Goal: Use online tool/utility: Utilize a website feature to perform a specific function

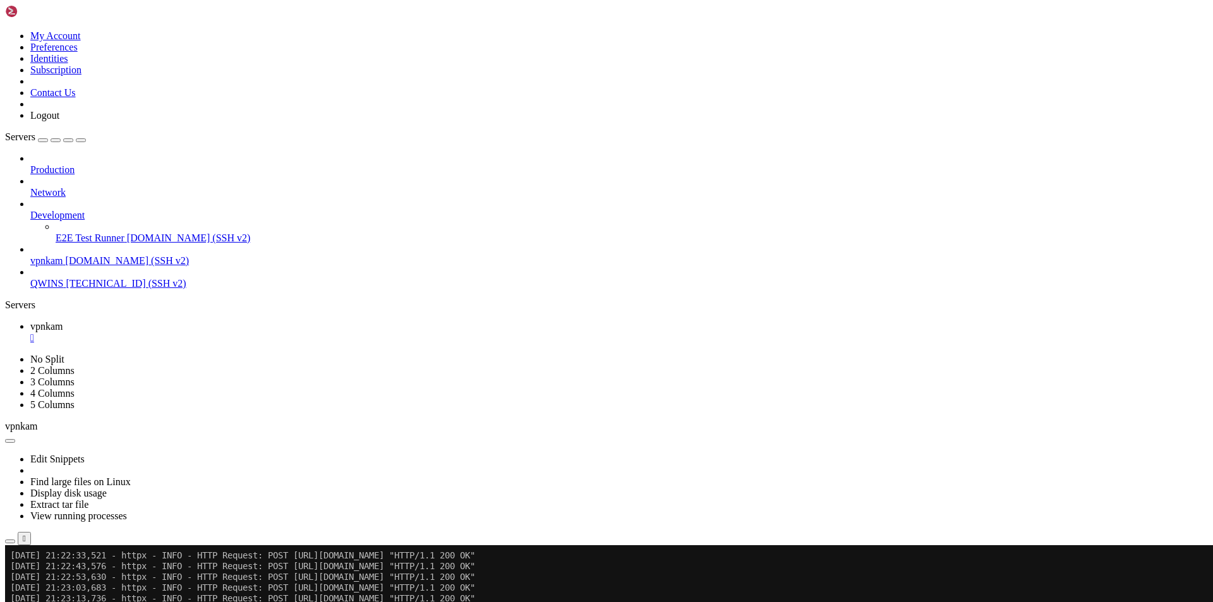
scroll to position [12, 1]
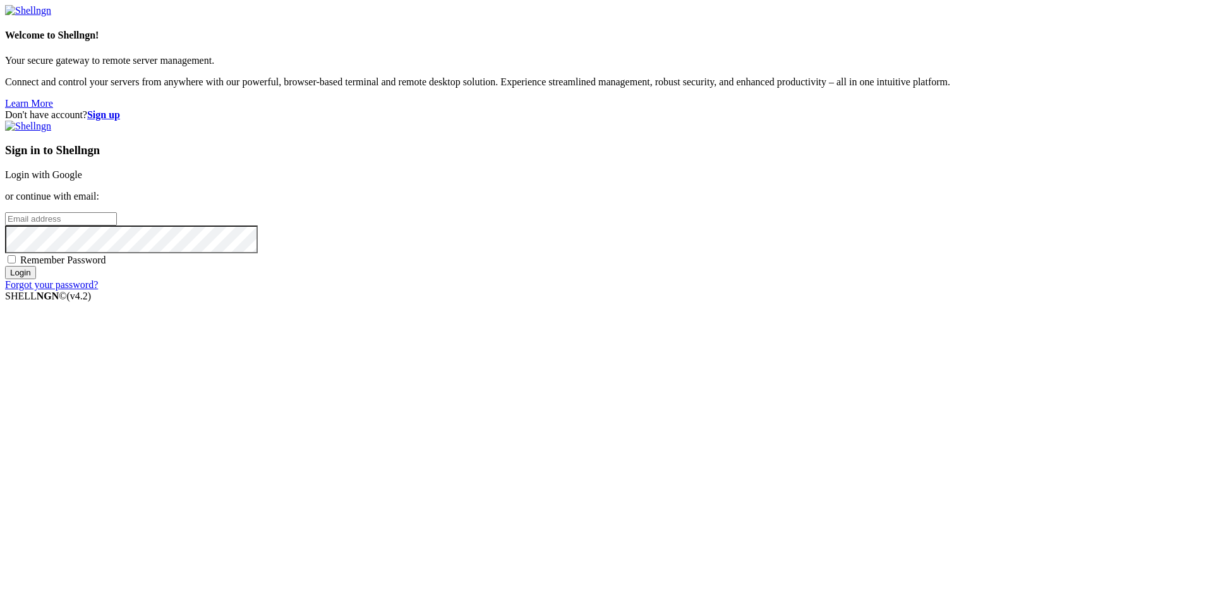
click at [82, 180] on link "Login with Google" at bounding box center [43, 174] width 77 height 11
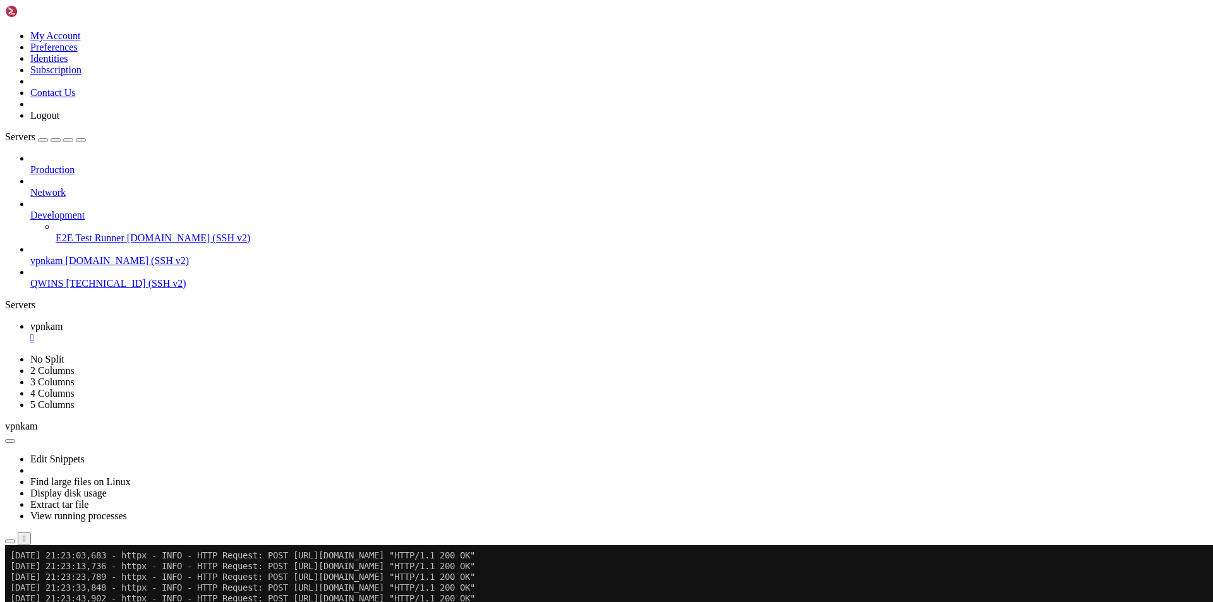
scroll to position [42700, 0]
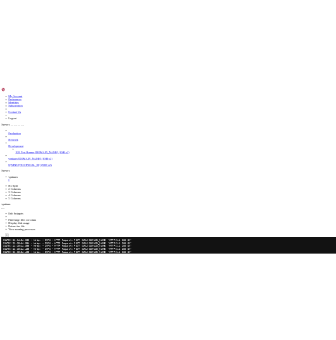
scroll to position [42829, 0]
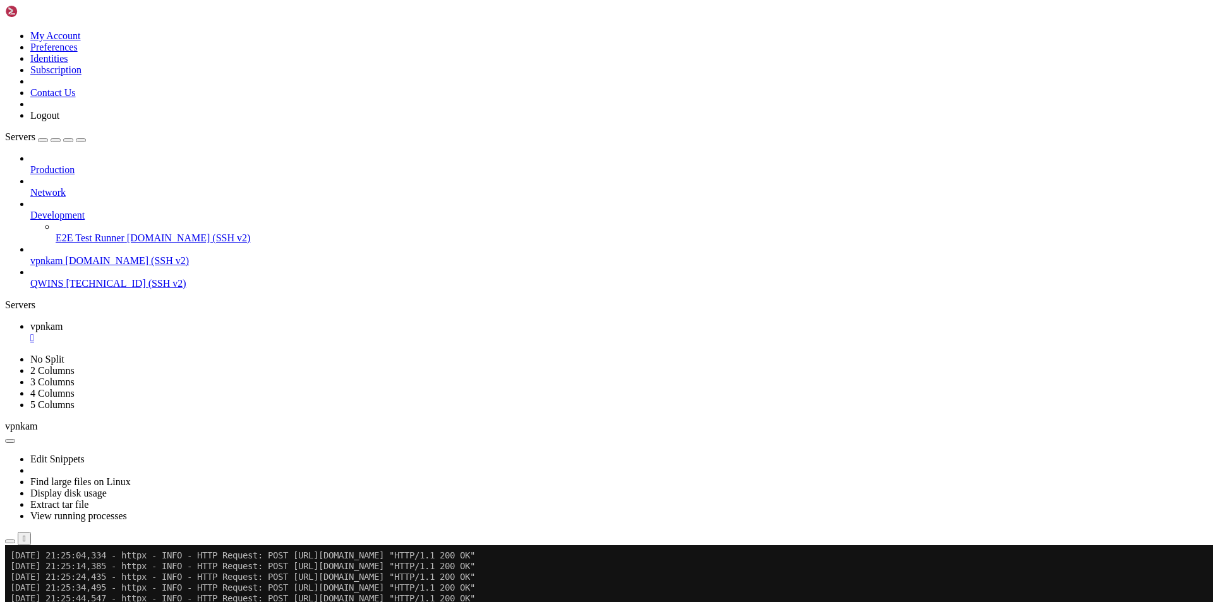
click at [221, 332] on div "" at bounding box center [618, 337] width 1177 height 11
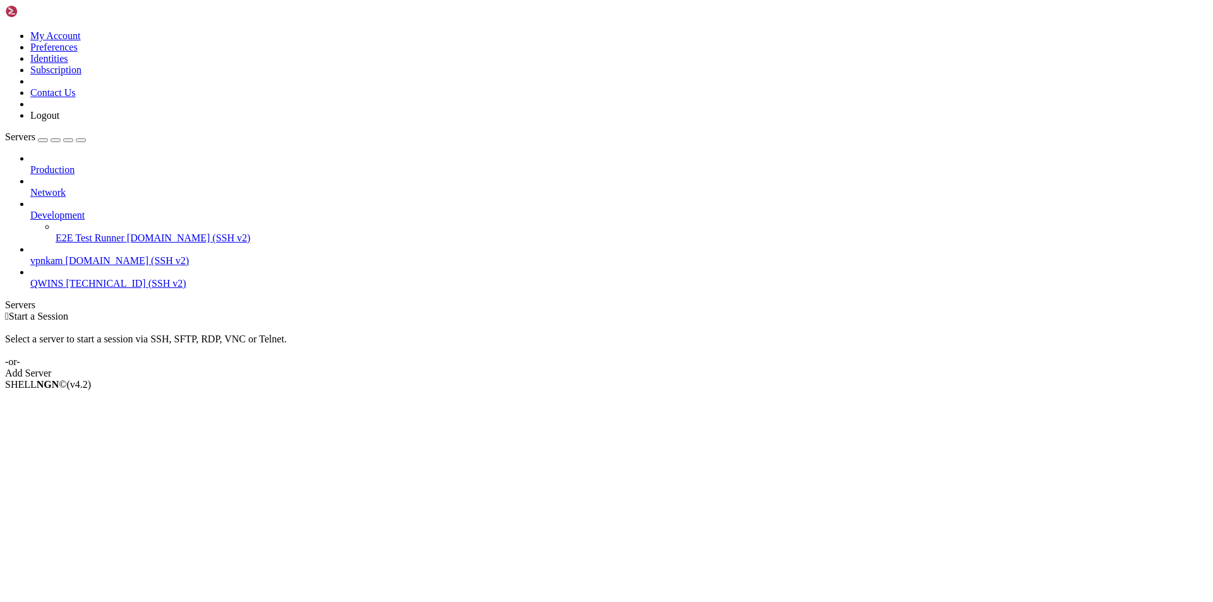
click at [60, 278] on link "QWINS [TECHNICAL_ID] (SSH v2)" at bounding box center [618, 283] width 1177 height 11
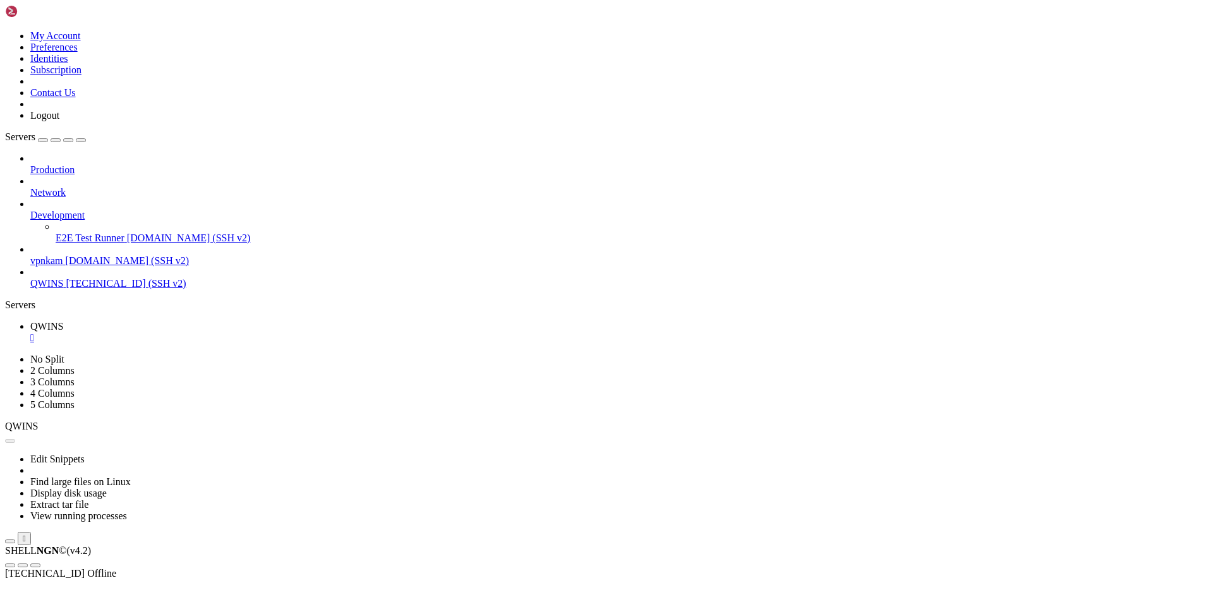
scroll to position [0, 0]
